Goal: Browse casually

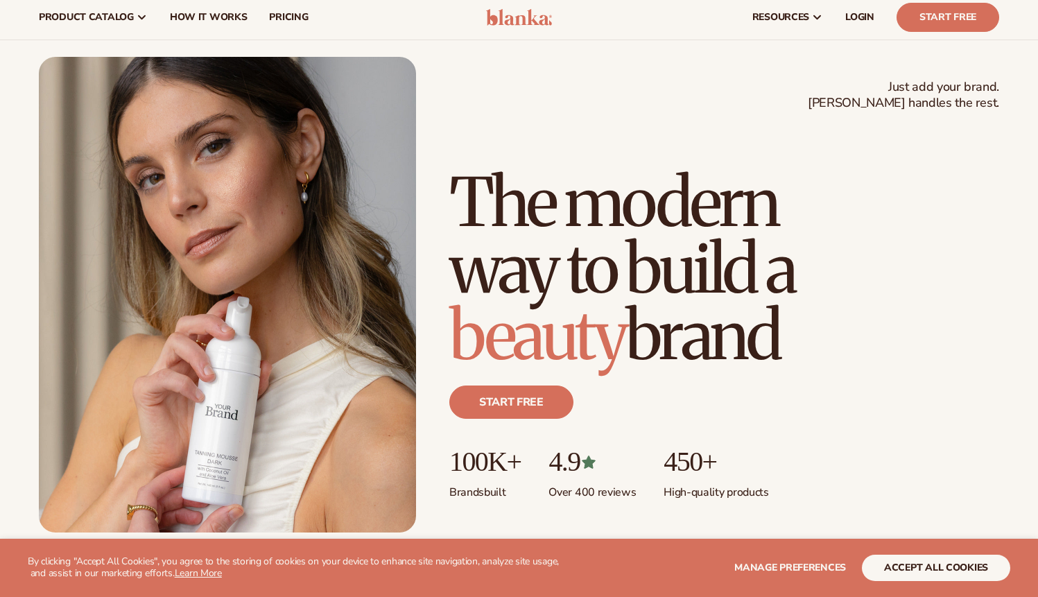
scroll to position [28, 0]
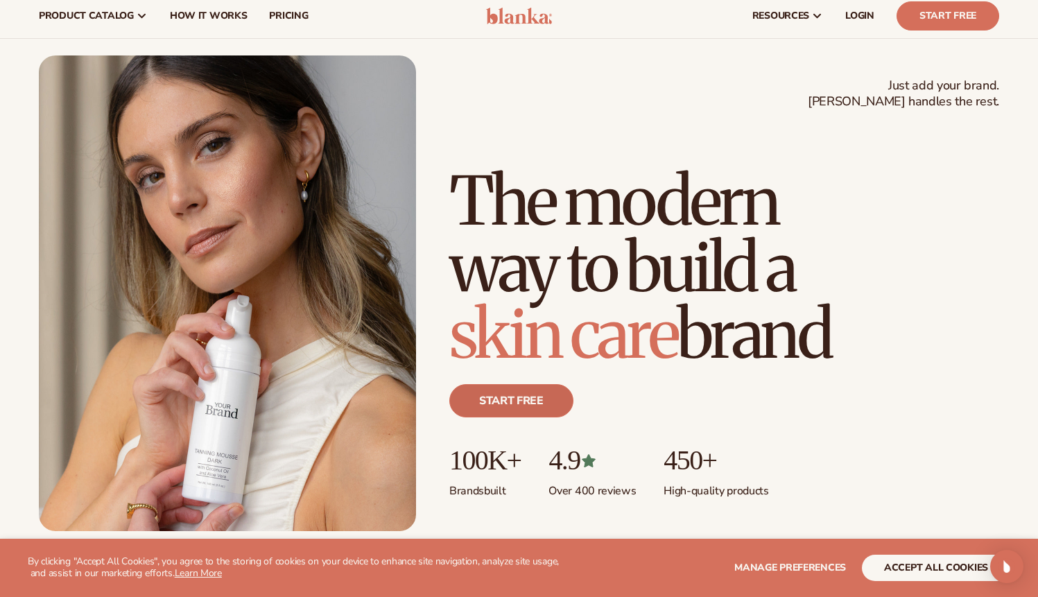
click at [510, 398] on link "Start free" at bounding box center [511, 400] width 124 height 33
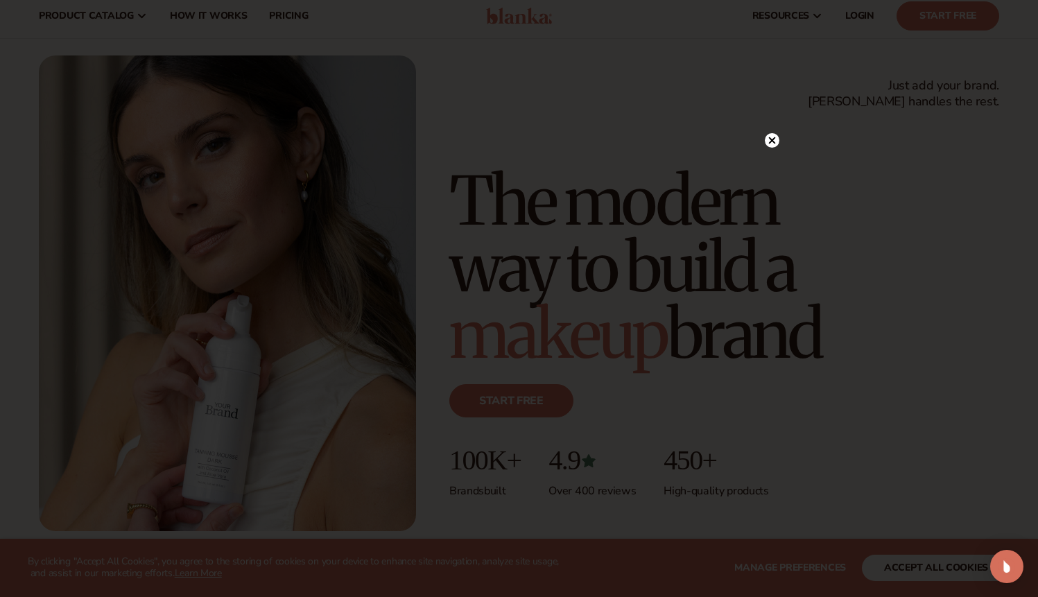
click at [774, 135] on circle at bounding box center [772, 140] width 15 height 15
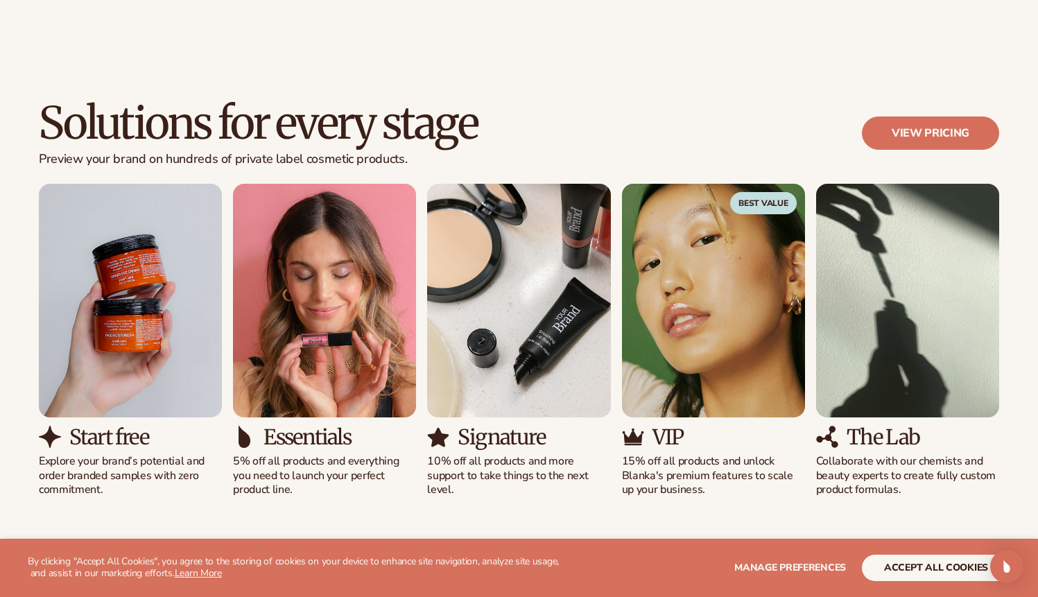
scroll to position [1181, 0]
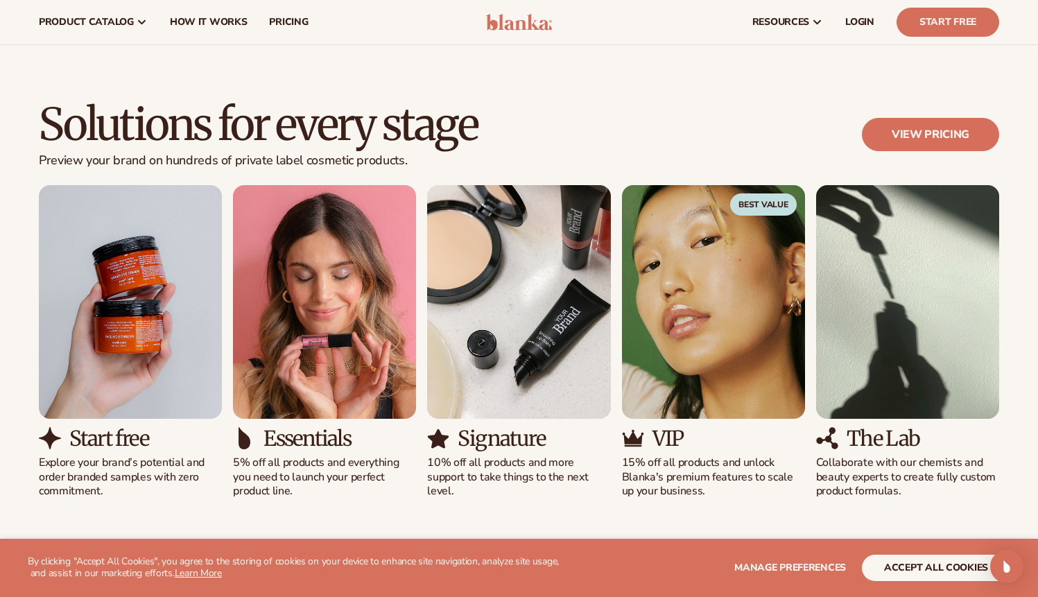
click at [367, 301] on img "2 / 5" at bounding box center [324, 302] width 183 height 234
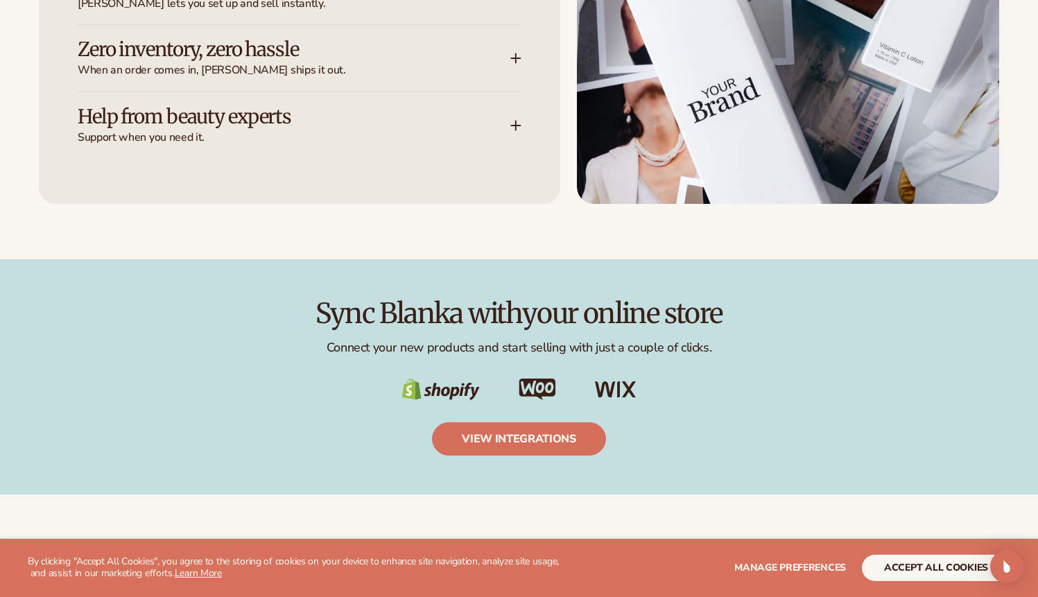
scroll to position [2104, 0]
